Goal: Task Accomplishment & Management: Complete application form

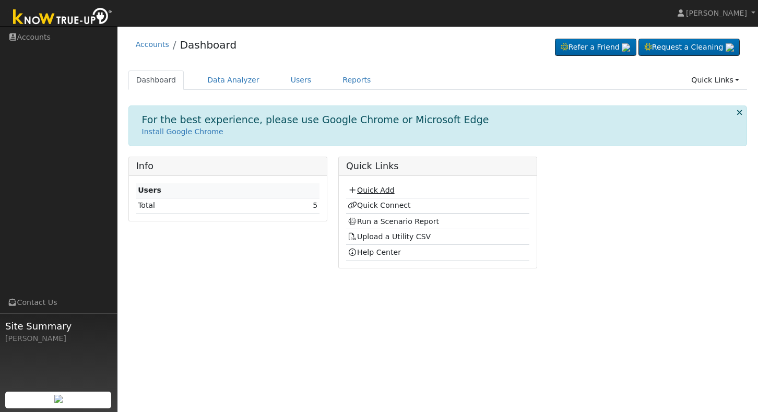
click at [383, 193] on link "Quick Add" at bounding box center [371, 190] width 46 height 8
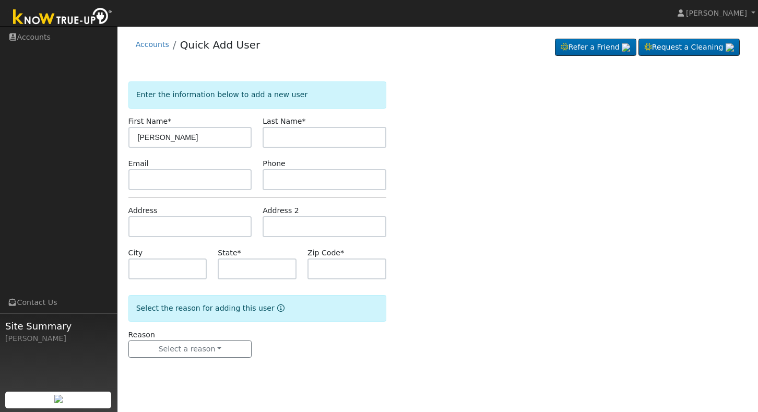
type input "[PERSON_NAME]"
type input "Rodriguez"
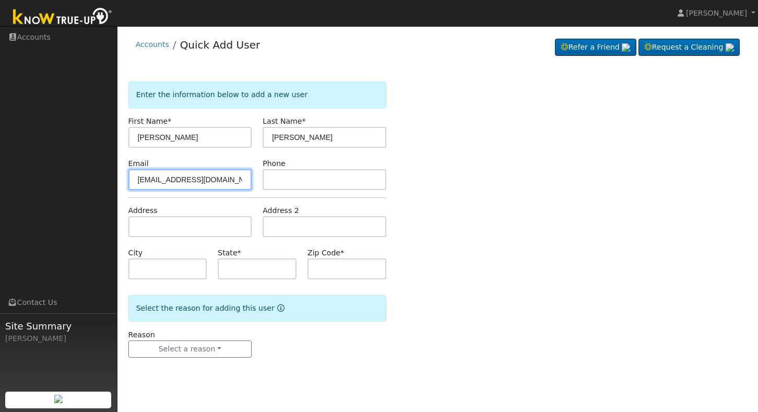
type input "Oscar@martinpark.org"
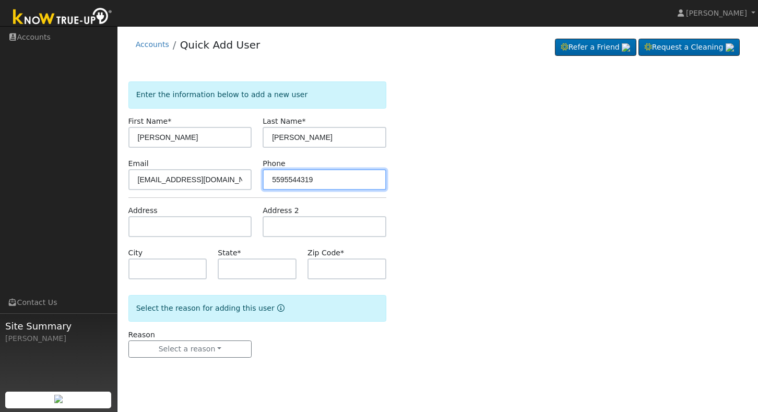
type input "5595544319"
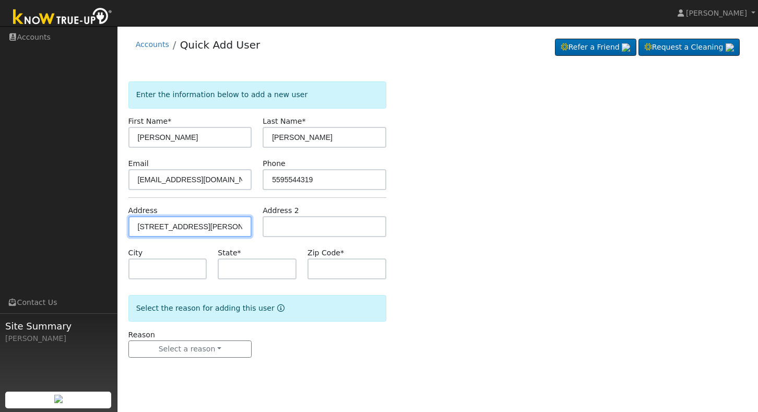
type input "[STREET_ADDRESS][PERSON_NAME]"
type input "Fresno"
type input "CA"
type input "93701"
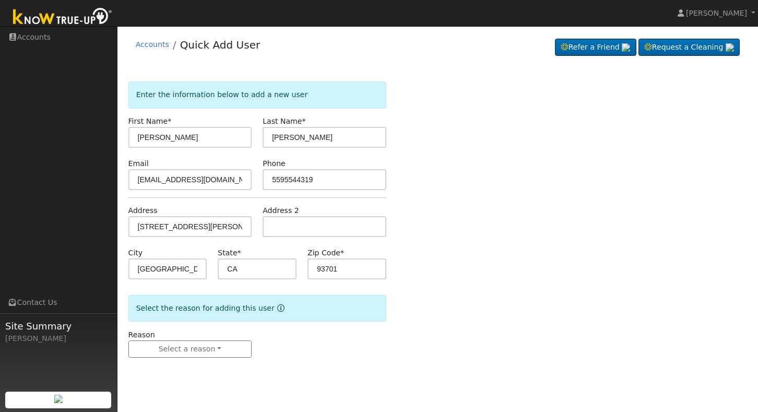
click at [410, 294] on div "Enter the information below to add a new user First Name * Joey Last Name * Rod…" at bounding box center [437, 229] width 619 height 297
click at [193, 352] on button "Select a reason" at bounding box center [190, 349] width 124 height 18
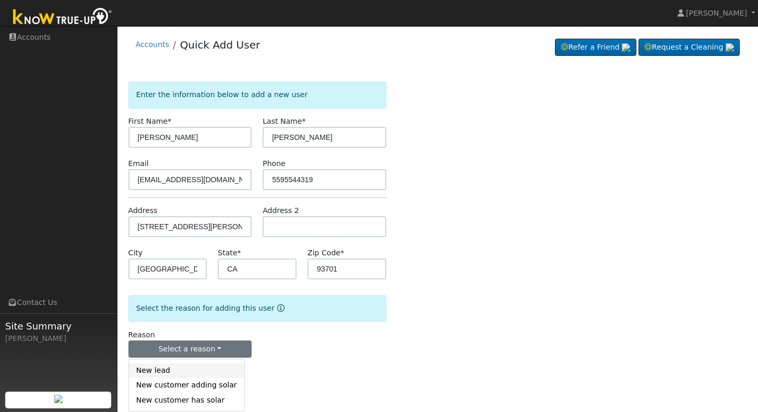
click at [191, 366] on link "New lead" at bounding box center [186, 370] width 115 height 15
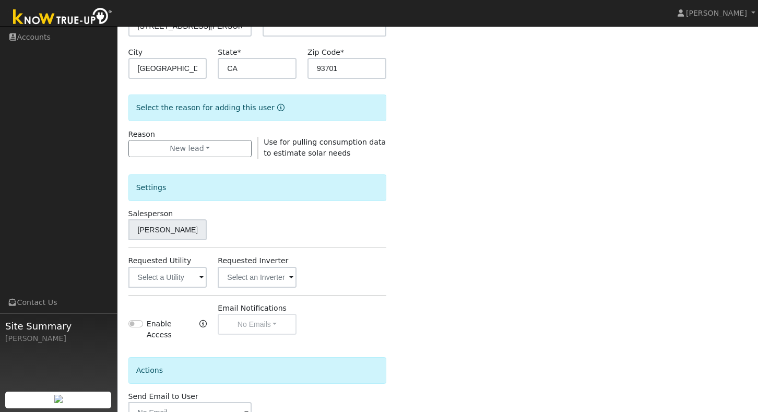
scroll to position [212, 0]
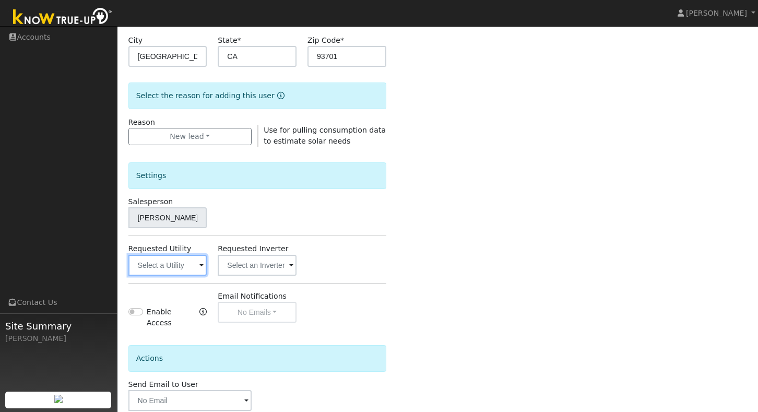
click at [186, 259] on input "text" at bounding box center [167, 265] width 79 height 21
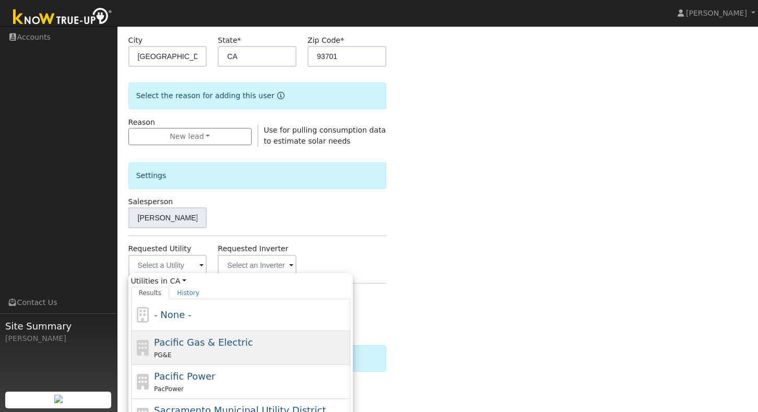
click at [206, 335] on div "Pacific Gas & Electric PG&E" at bounding box center [251, 347] width 194 height 25
type input "Pacific Gas & Electric"
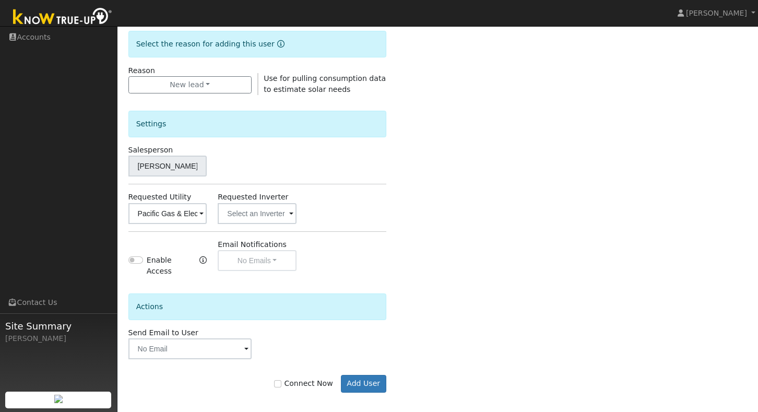
scroll to position [264, 0]
type input "Royalsolar10x@gmail.com"
click at [281, 381] on input "Connect Now" at bounding box center [277, 384] width 7 height 7
checkbox input "true"
click at [281, 381] on input "Connect Now" at bounding box center [277, 384] width 7 height 7
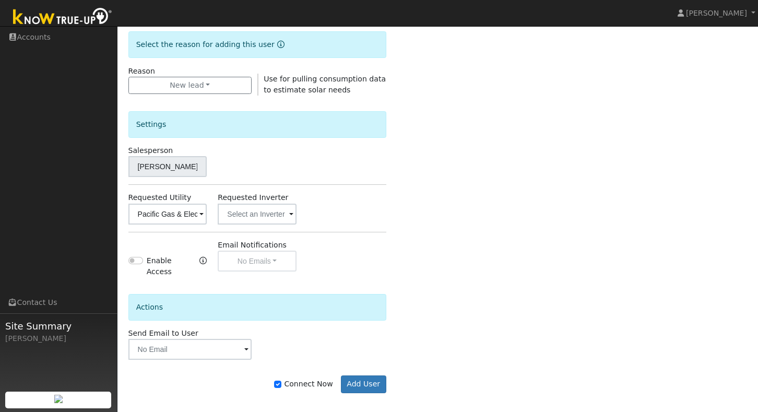
checkbox input "false"
click at [191, 344] on input "text" at bounding box center [190, 349] width 124 height 21
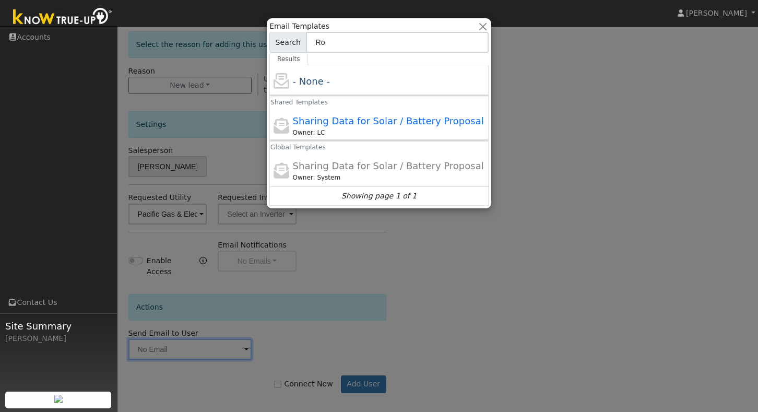
type input "R"
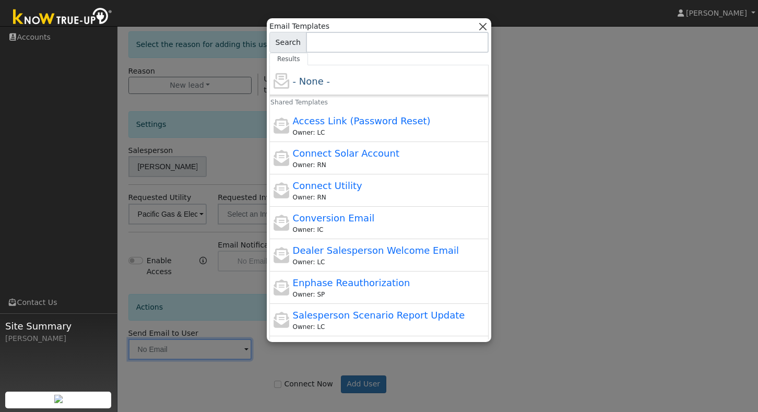
click at [487, 24] on button "button" at bounding box center [483, 26] width 11 height 11
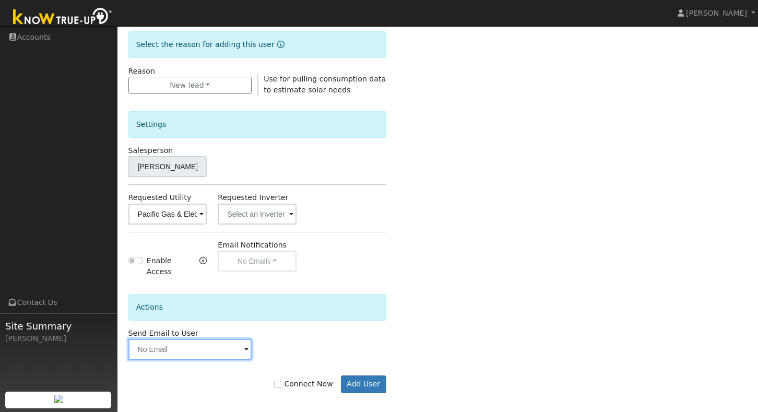
click at [138, 346] on input "text" at bounding box center [190, 349] width 124 height 21
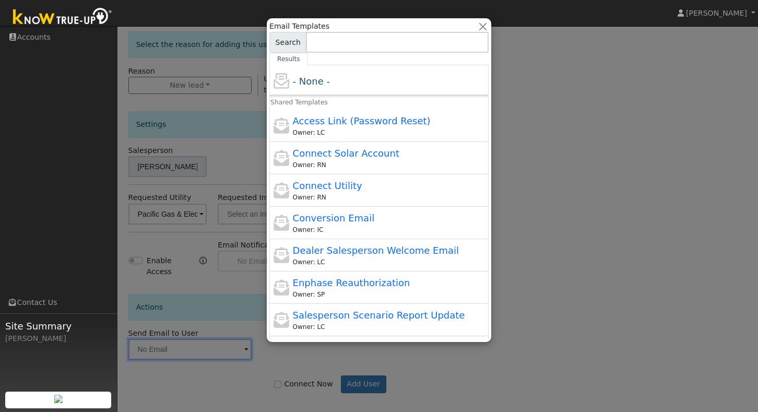
click at [668, 149] on div at bounding box center [379, 206] width 758 height 412
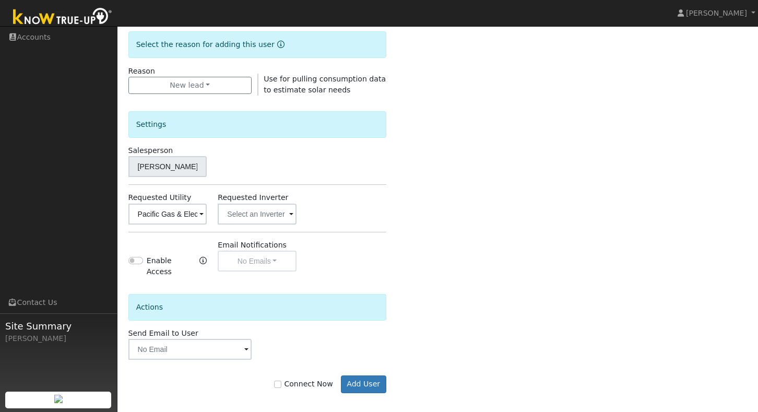
click at [248, 344] on span at bounding box center [246, 350] width 4 height 12
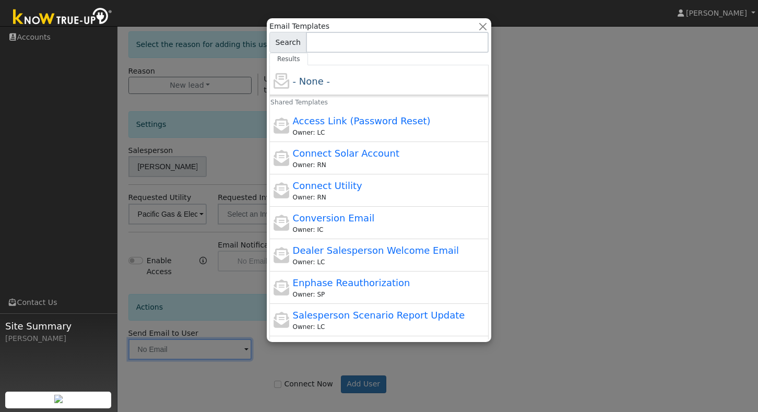
scroll to position [0, 0]
click at [564, 180] on div at bounding box center [379, 206] width 758 height 412
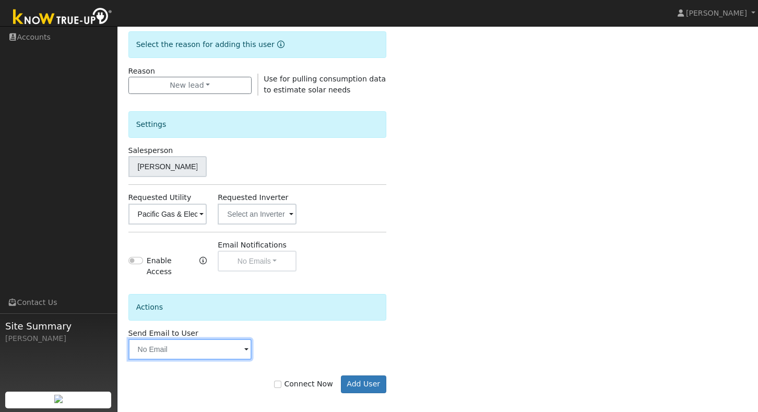
click at [162, 342] on input "text" at bounding box center [190, 349] width 124 height 21
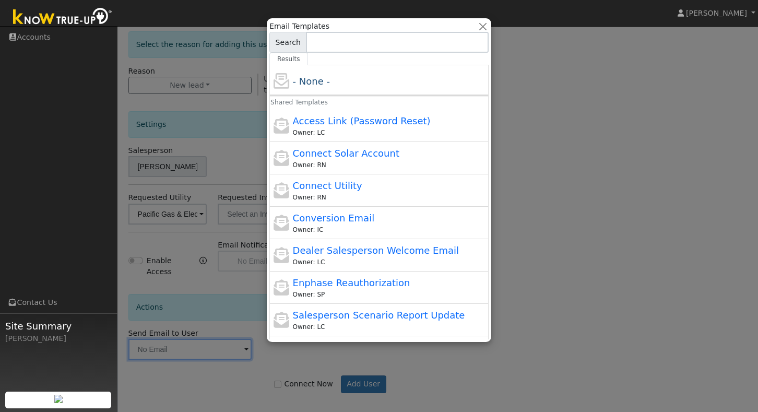
click at [162, 342] on div at bounding box center [379, 206] width 758 height 412
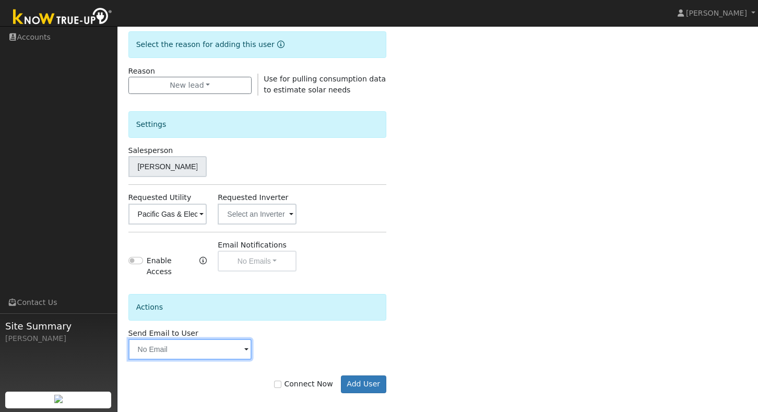
click at [162, 342] on input "text" at bounding box center [190, 349] width 124 height 21
click at [169, 347] on input "text" at bounding box center [190, 349] width 124 height 21
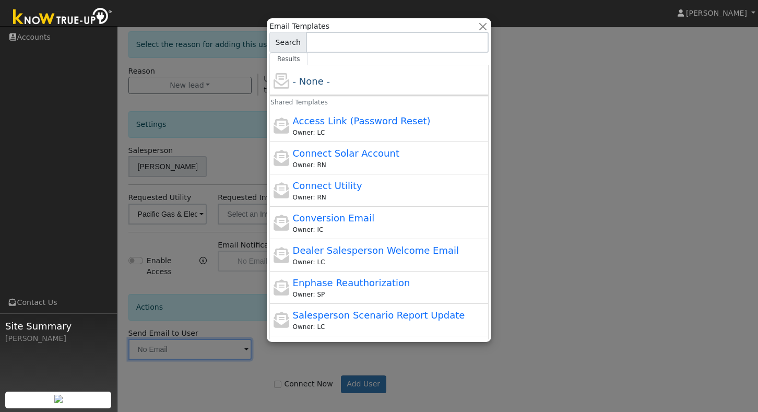
click at [176, 341] on div at bounding box center [379, 206] width 758 height 412
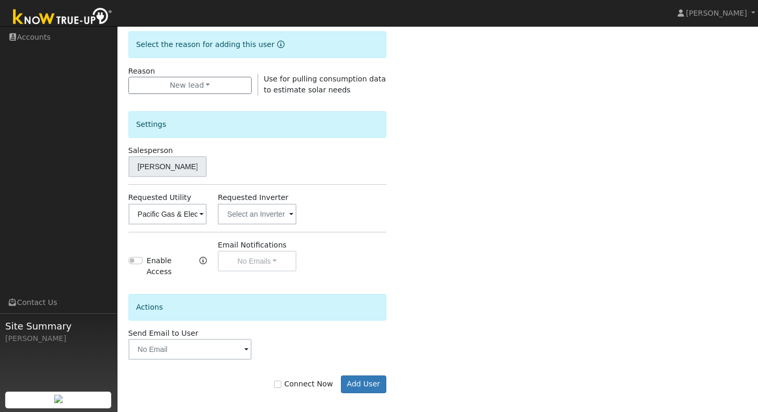
click at [281, 381] on input "Connect Now" at bounding box center [277, 384] width 7 height 7
checkbox input "false"
click at [370, 377] on button "Add User" at bounding box center [363, 384] width 45 height 18
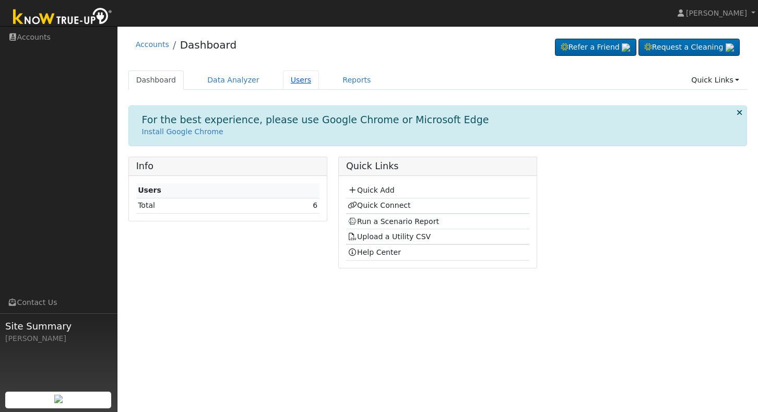
click at [290, 81] on link "Users" at bounding box center [301, 79] width 37 height 19
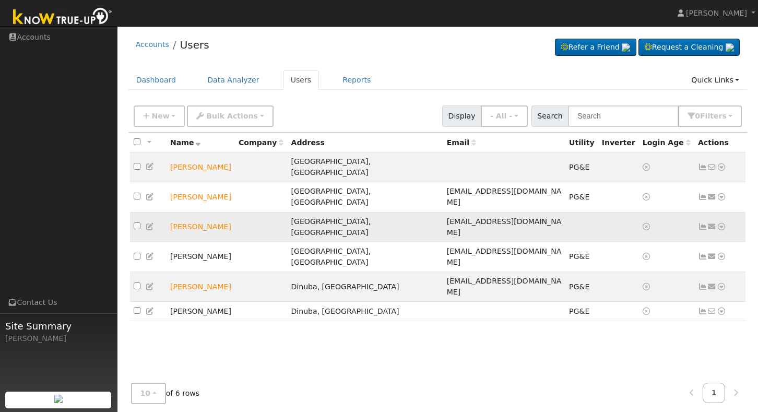
click at [135, 222] on input "checkbox" at bounding box center [137, 225] width 7 height 7
checkbox input "true"
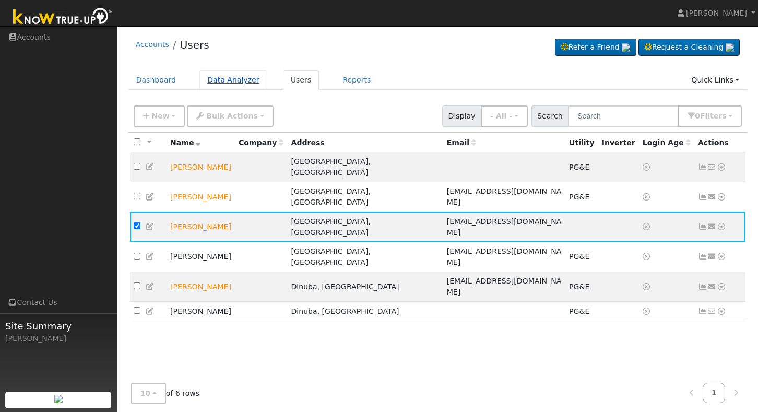
click at [239, 79] on link "Data Analyzer" at bounding box center [233, 79] width 68 height 19
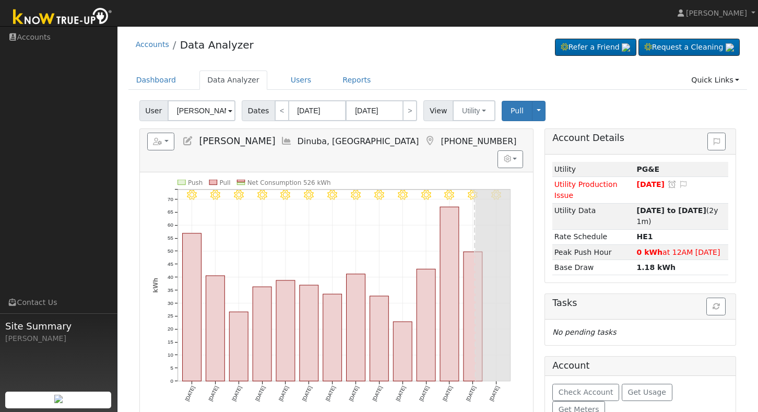
click at [231, 112] on span at bounding box center [230, 111] width 4 height 12
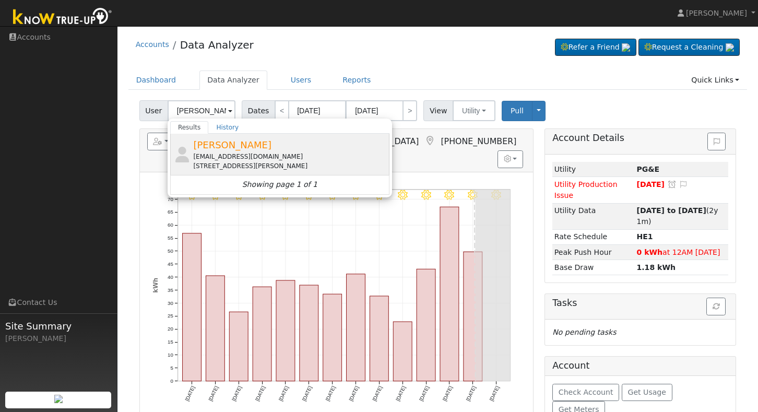
click at [272, 160] on div "Oscar@martinpark.org" at bounding box center [290, 156] width 194 height 9
type input "[PERSON_NAME]"
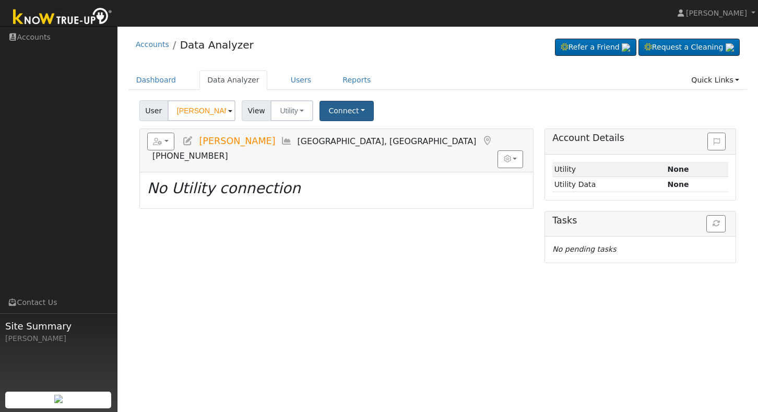
click at [339, 120] on button "Connect" at bounding box center [346, 111] width 54 height 20
click at [349, 136] on link "Select a Provider" at bounding box center [361, 133] width 81 height 15
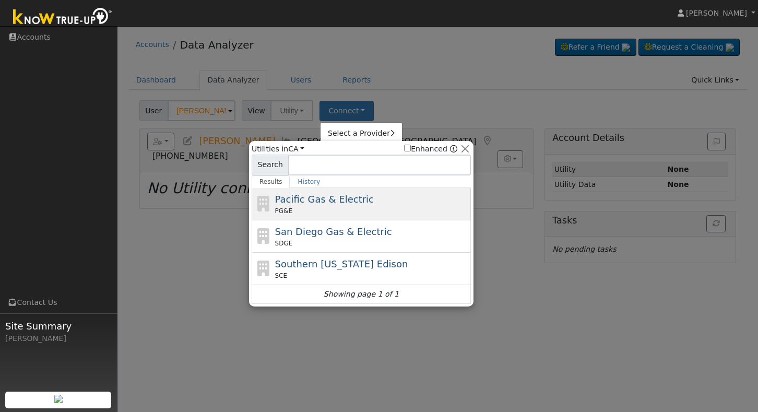
click at [321, 199] on span "Pacific Gas & Electric" at bounding box center [324, 199] width 99 height 11
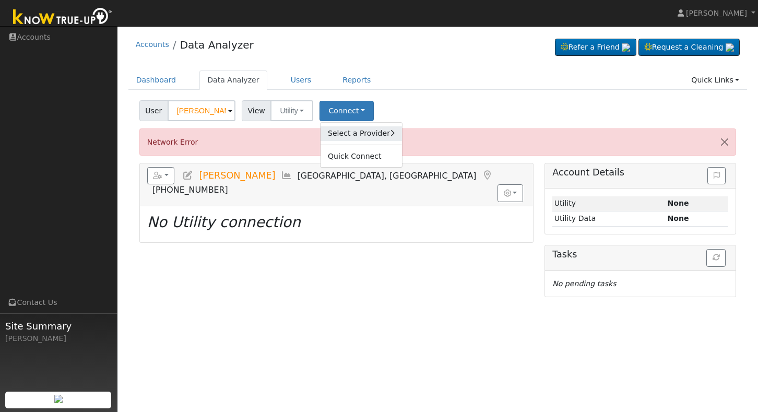
click at [362, 134] on link "Select a Provider" at bounding box center [361, 133] width 81 height 15
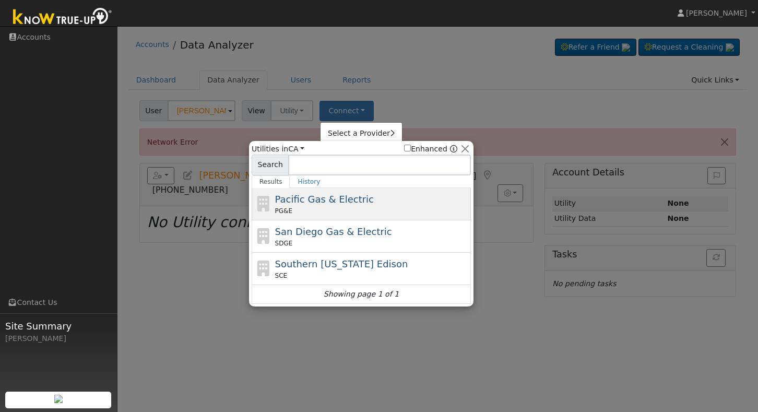
click at [342, 204] on span "Pacific Gas & Electric" at bounding box center [324, 199] width 99 height 11
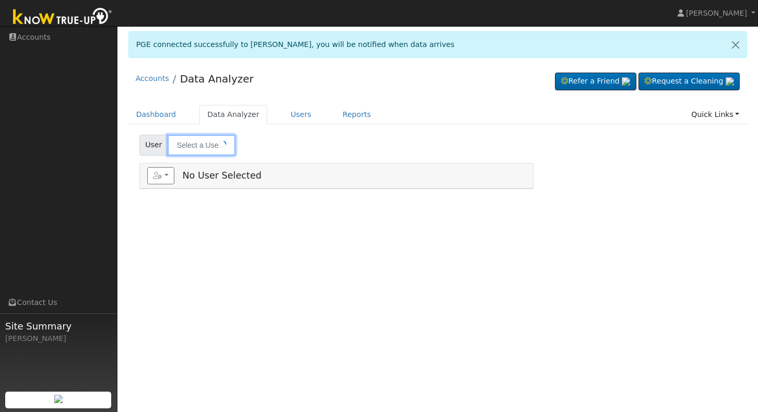
type input "[PERSON_NAME]"
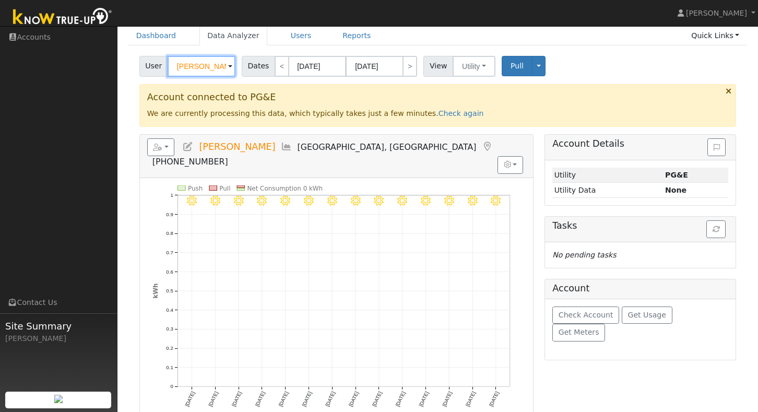
scroll to position [78, 0]
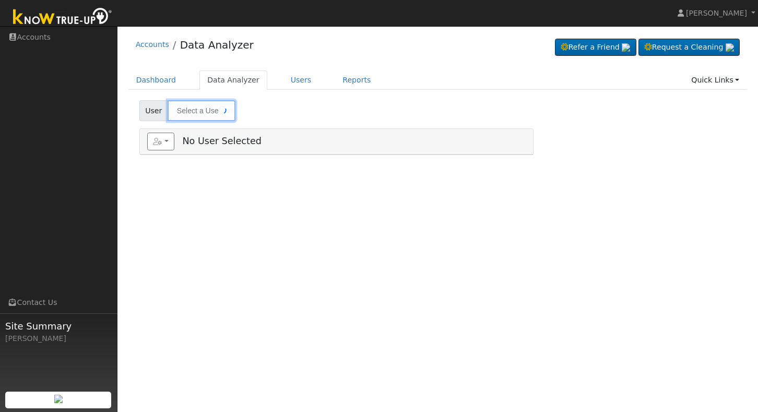
type input "[PERSON_NAME]"
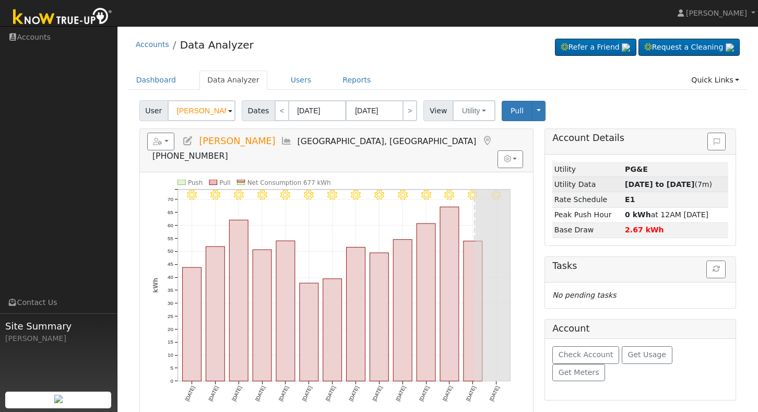
click at [644, 184] on strong "[DATE] to [DATE]" at bounding box center [659, 184] width 69 height 8
type input "[DATE]"
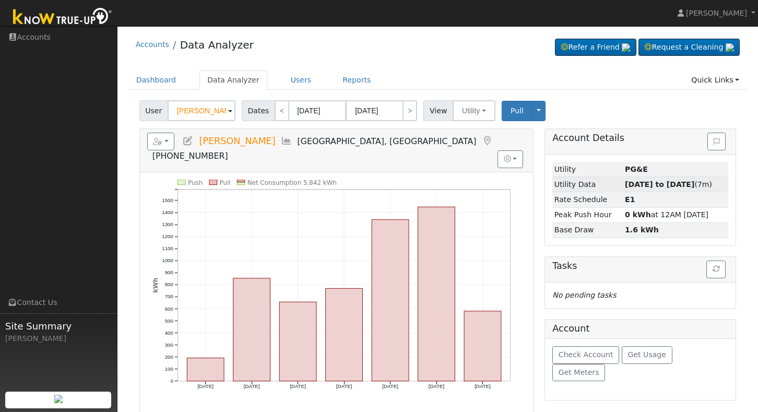
click at [659, 186] on strong "[DATE] to [DATE]" at bounding box center [659, 184] width 69 height 8
click at [640, 354] on span "Get Usage" at bounding box center [647, 354] width 38 height 8
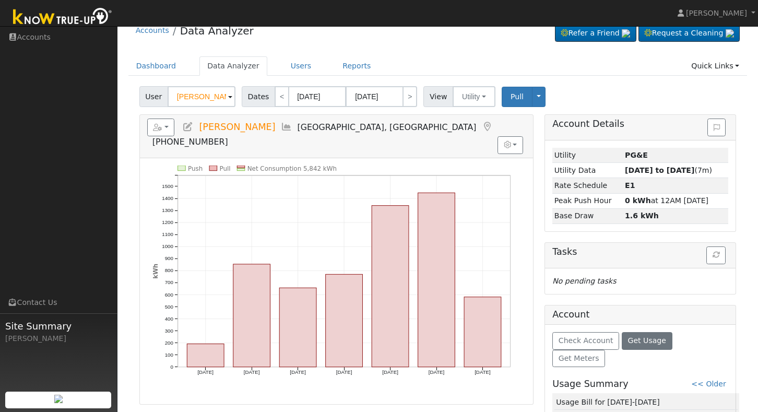
scroll to position [14, 0]
click at [333, 103] on input "[DATE]" at bounding box center [317, 96] width 57 height 21
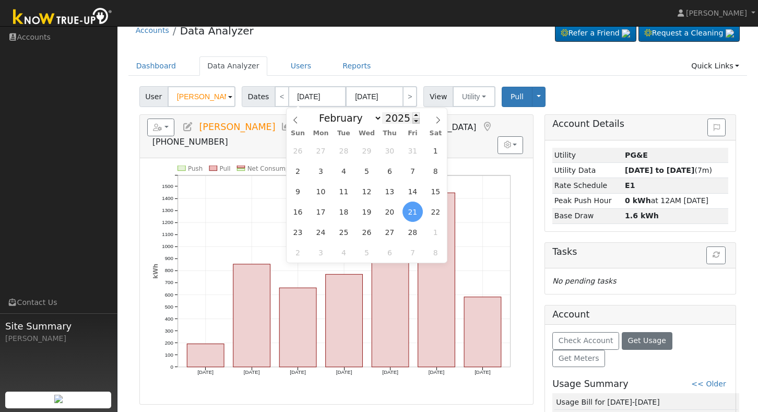
click at [415, 121] on span at bounding box center [415, 121] width 7 height 6
type input "2024"
select select "7"
click at [348, 190] on span "13" at bounding box center [344, 191] width 20 height 20
type input "[DATE]"
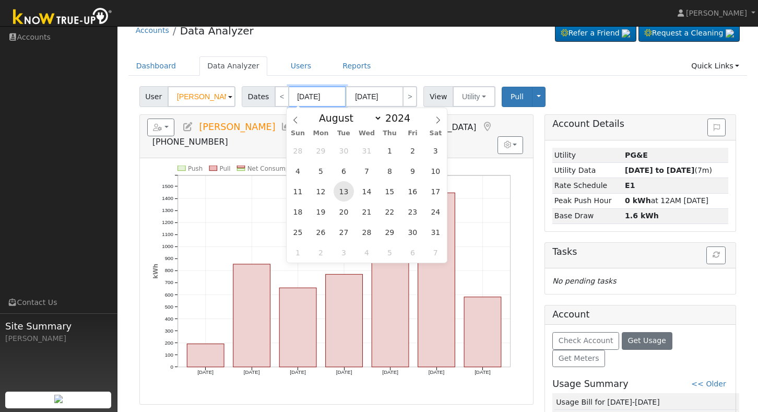
type input "[DATE]"
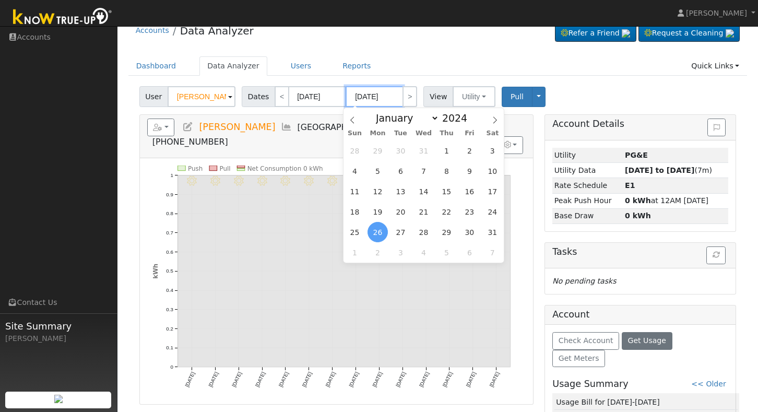
click at [390, 96] on input "[DATE]" at bounding box center [374, 96] width 57 height 21
click at [472, 113] on span at bounding box center [472, 115] width 7 height 6
type input "2025"
click at [419, 188] on span "13" at bounding box center [423, 191] width 20 height 20
type input "[DATE]"
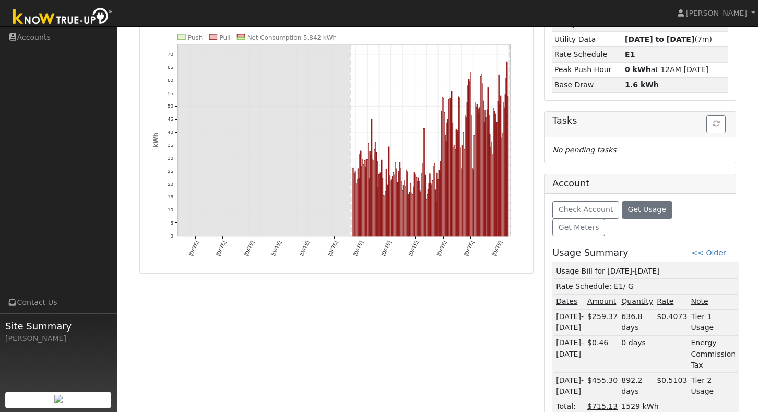
scroll to position [144, 0]
click at [708, 250] on link "<< Older" at bounding box center [708, 254] width 34 height 8
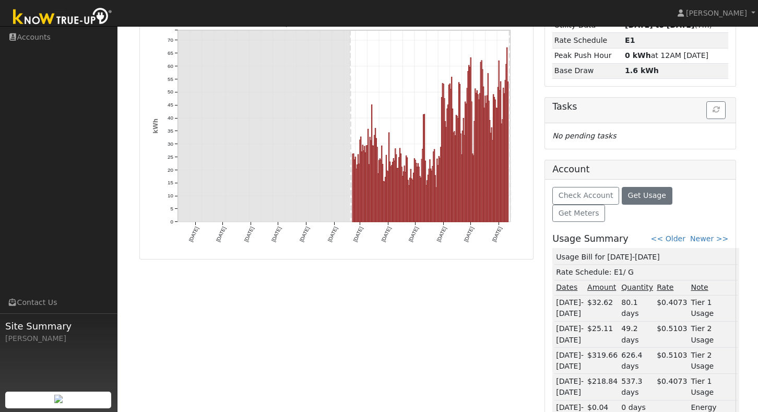
scroll to position [159, 0]
click at [680, 234] on link "<< Older" at bounding box center [668, 238] width 34 height 8
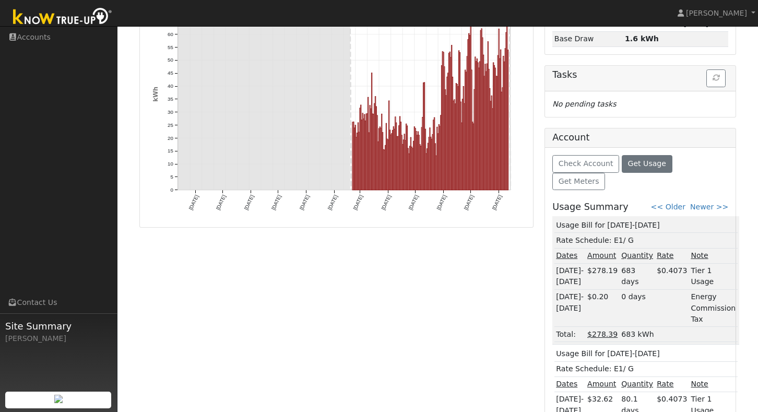
scroll to position [187, 0]
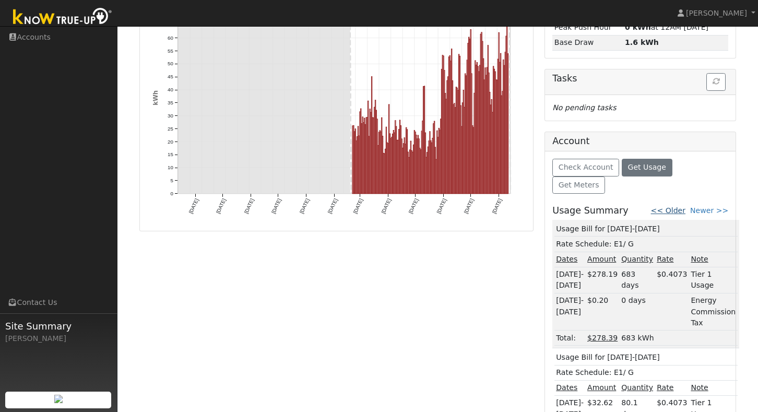
click at [679, 206] on link "<< Older" at bounding box center [668, 210] width 34 height 8
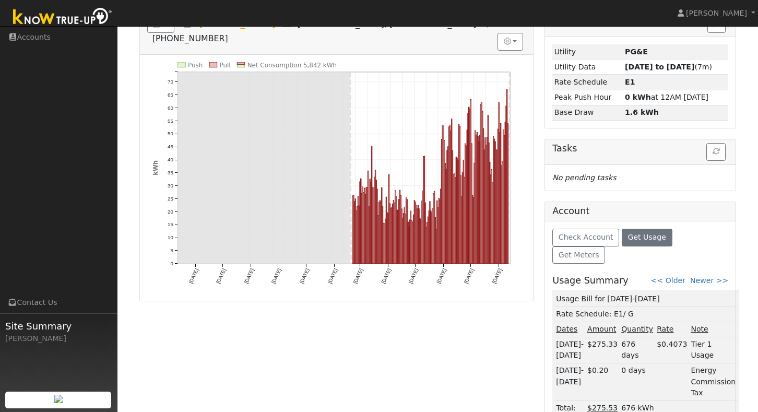
scroll to position [119, 0]
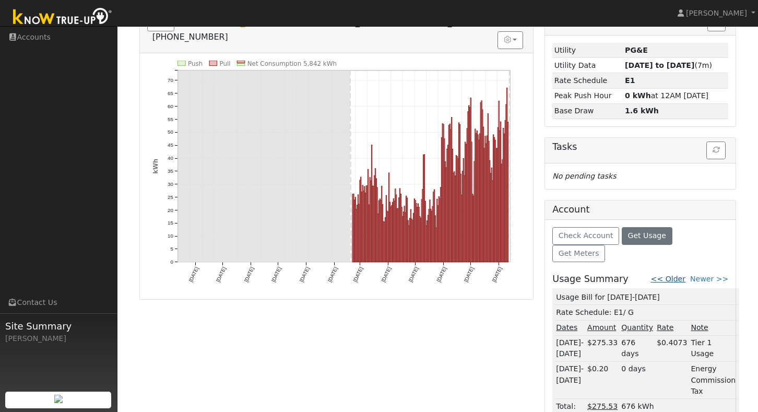
click at [674, 275] on link "<< Older" at bounding box center [668, 279] width 34 height 8
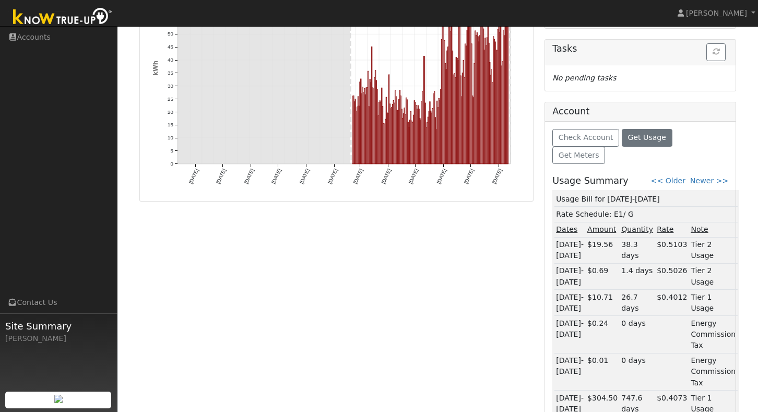
scroll to position [216, 0]
click at [683, 177] on link "<< Older" at bounding box center [668, 181] width 34 height 8
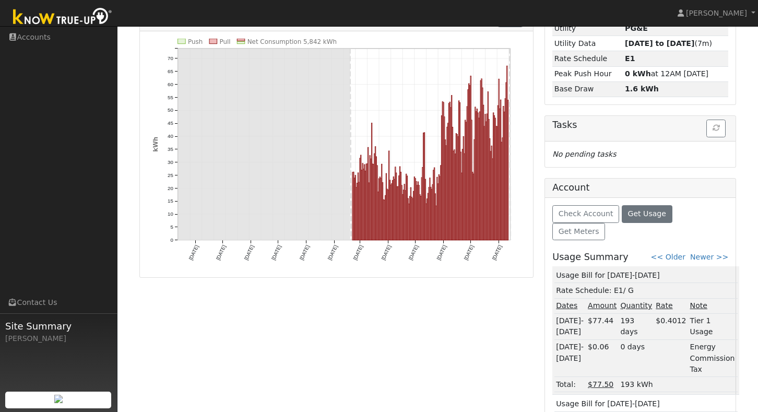
scroll to position [129, 0]
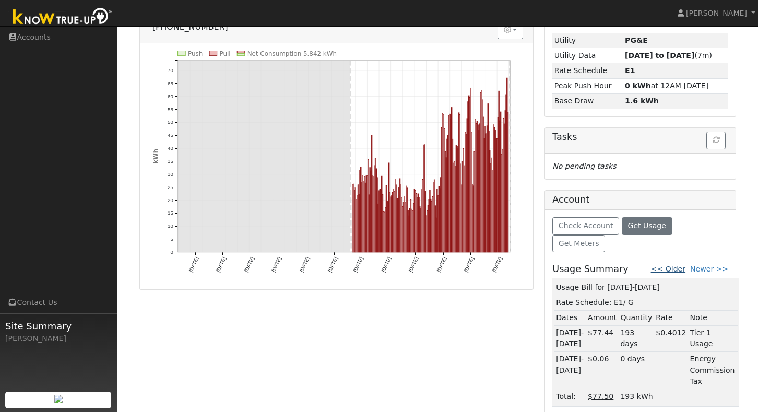
click at [677, 265] on link "<< Older" at bounding box center [668, 269] width 34 height 8
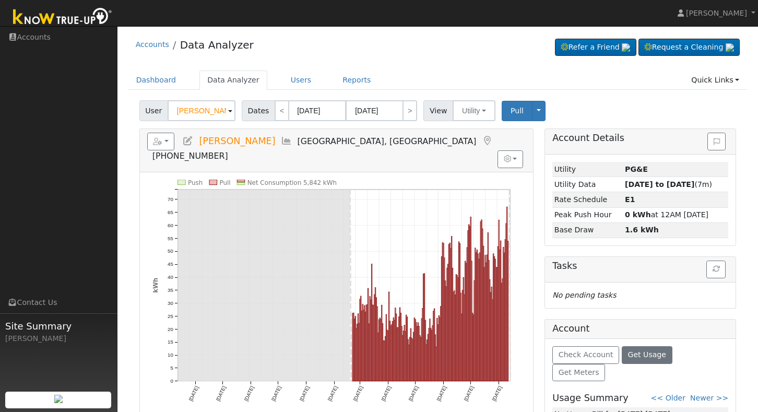
scroll to position [5, 0]
